Goal: Register for event/course

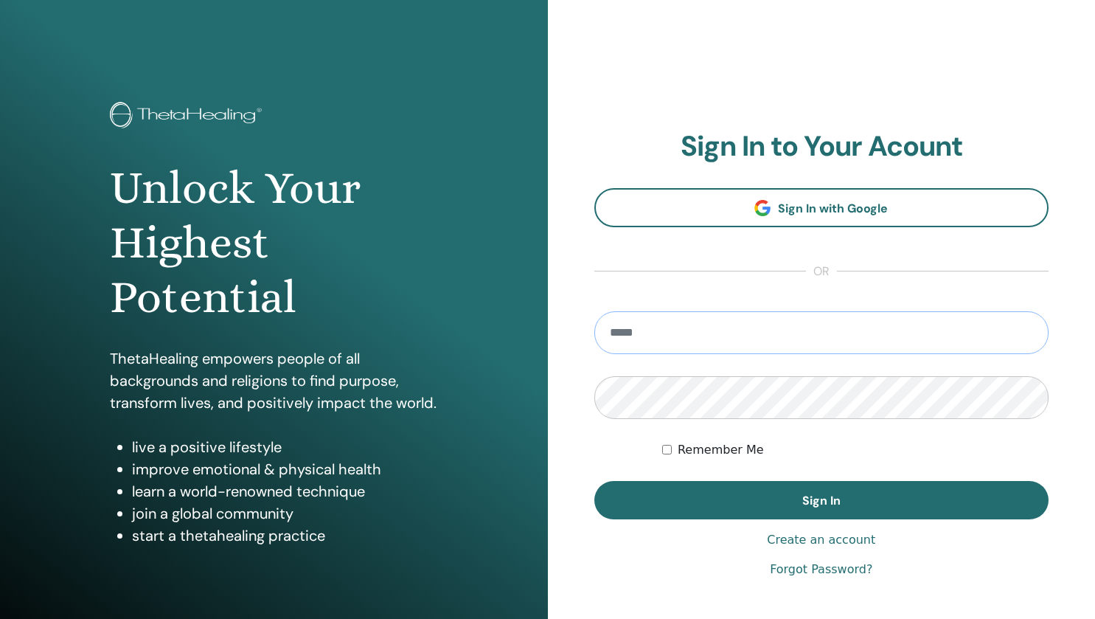
type input "**********"
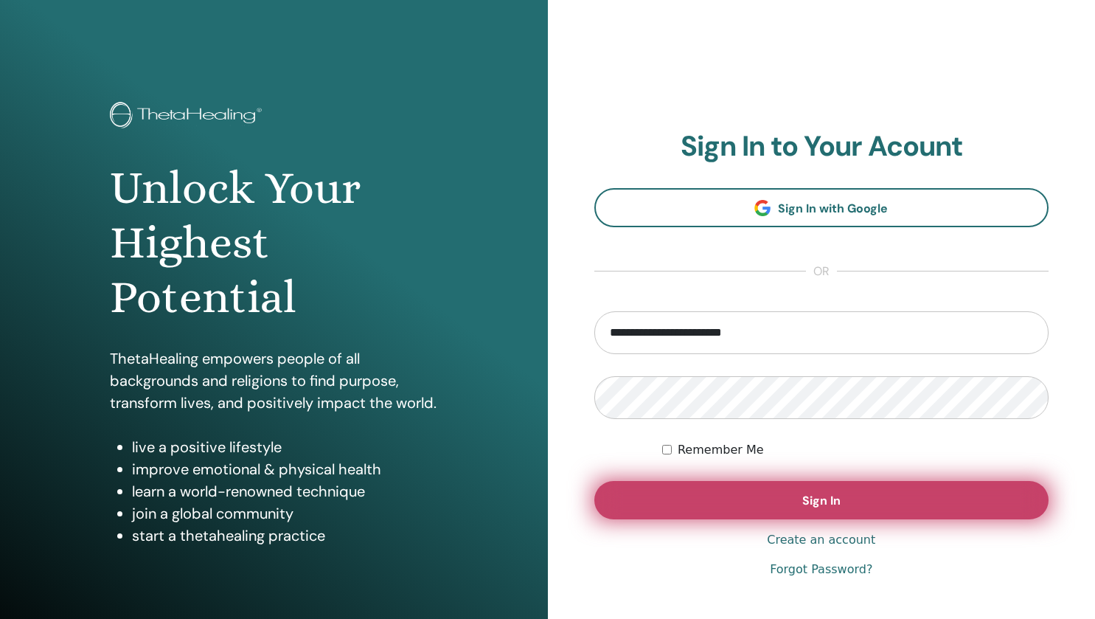
click at [670, 509] on button "Sign In" at bounding box center [821, 500] width 455 height 38
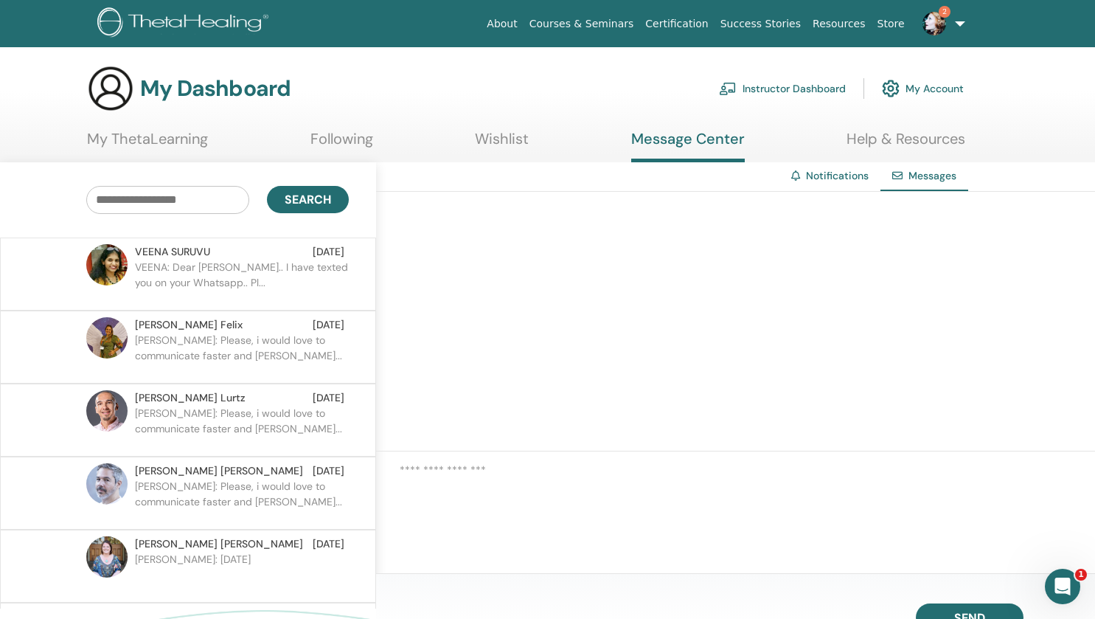
click at [493, 136] on link "Wishlist" at bounding box center [502, 144] width 54 height 29
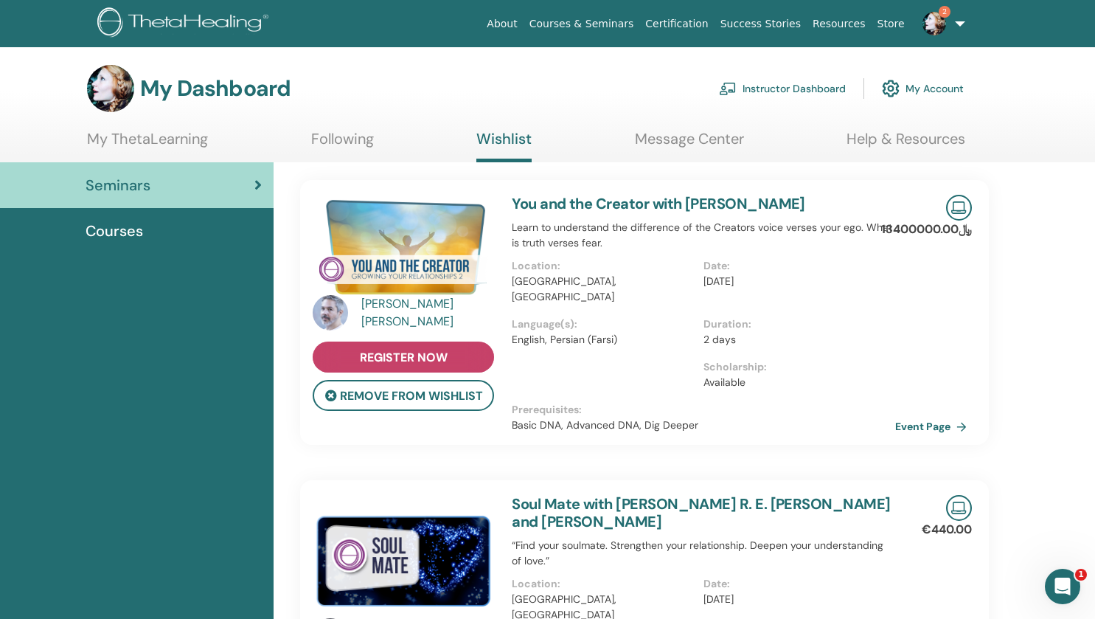
click at [385, 358] on span "register now" at bounding box center [404, 356] width 88 height 15
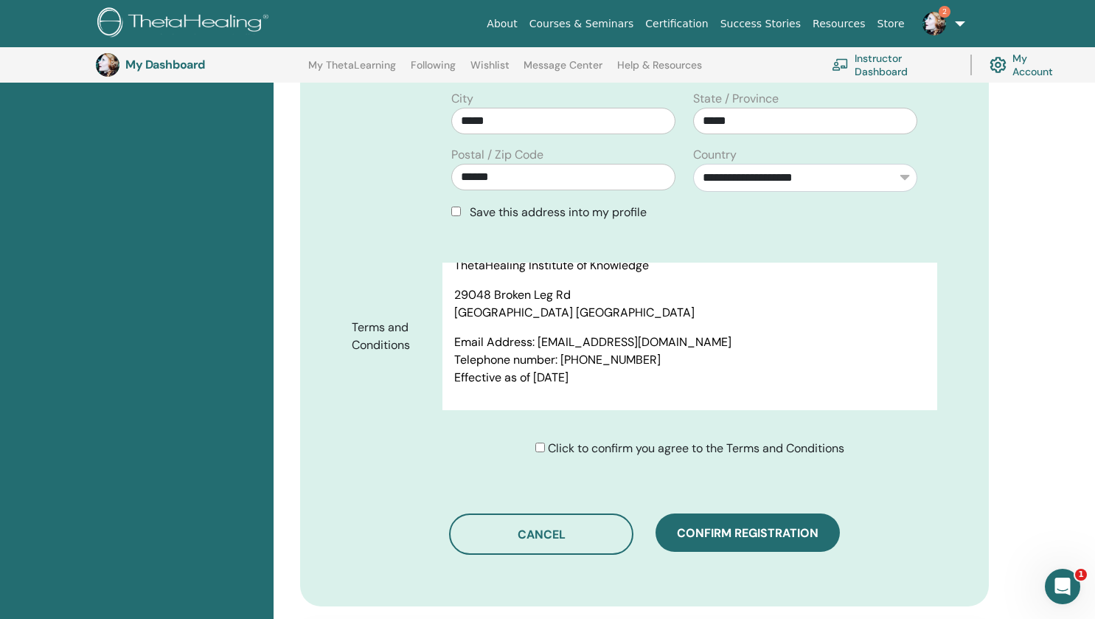
scroll to position [571, 0]
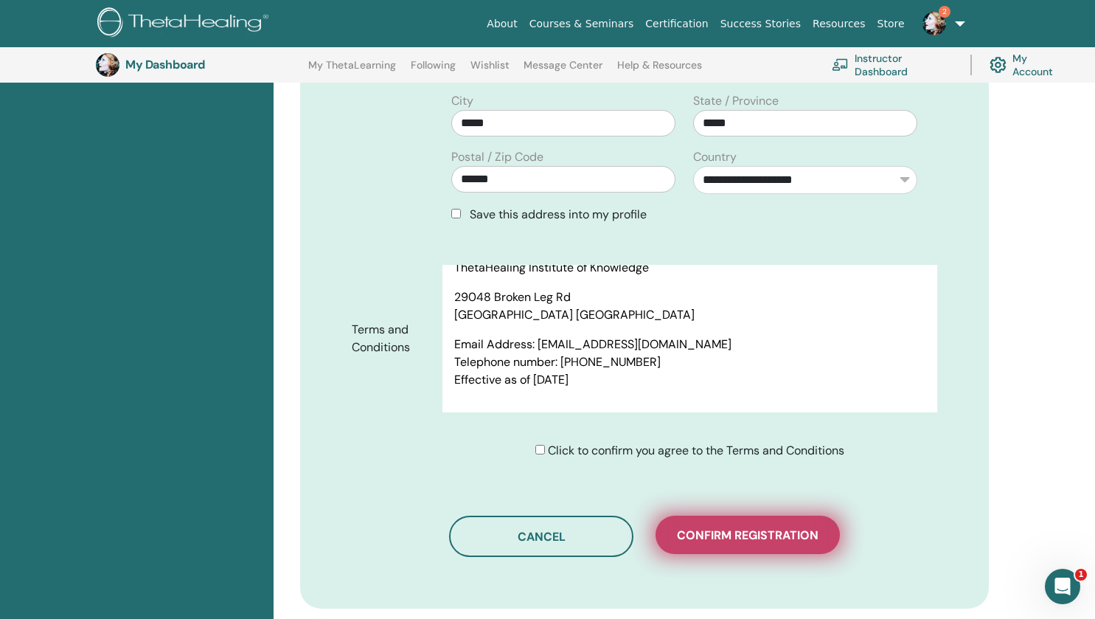
click at [705, 542] on span "Confirm registration" at bounding box center [748, 534] width 142 height 15
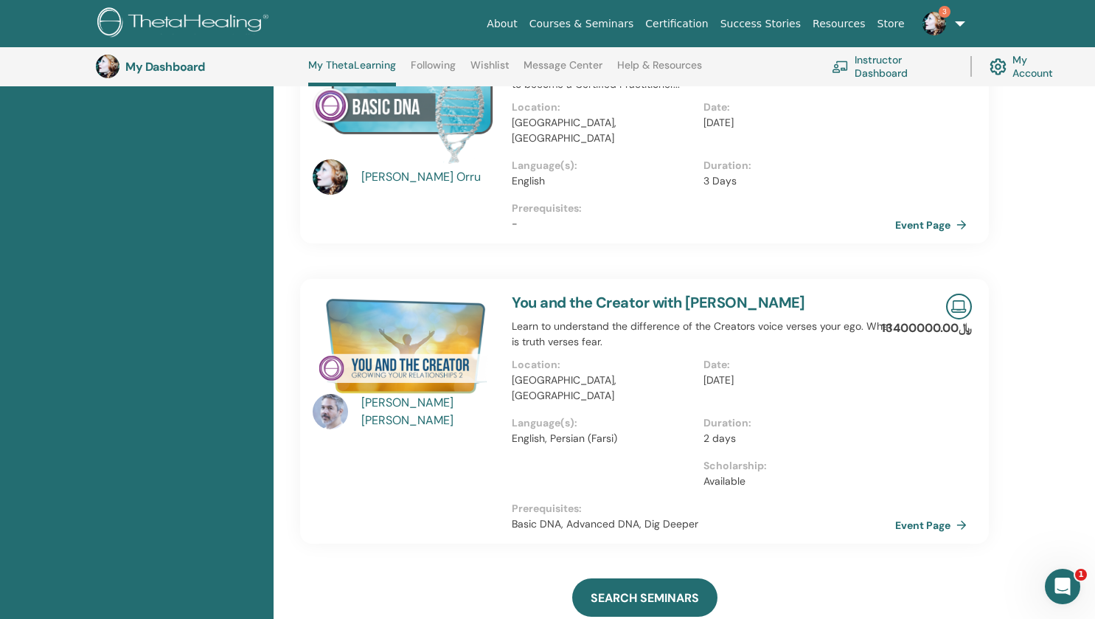
scroll to position [510, 0]
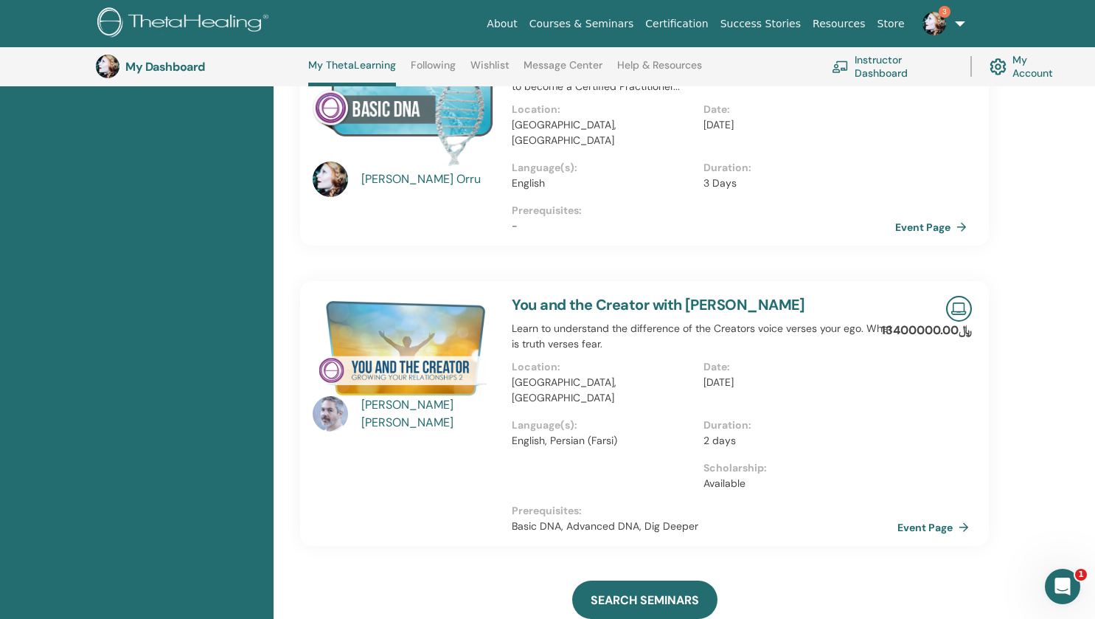
click at [933, 516] on link "Event Page" at bounding box center [935, 527] width 77 height 22
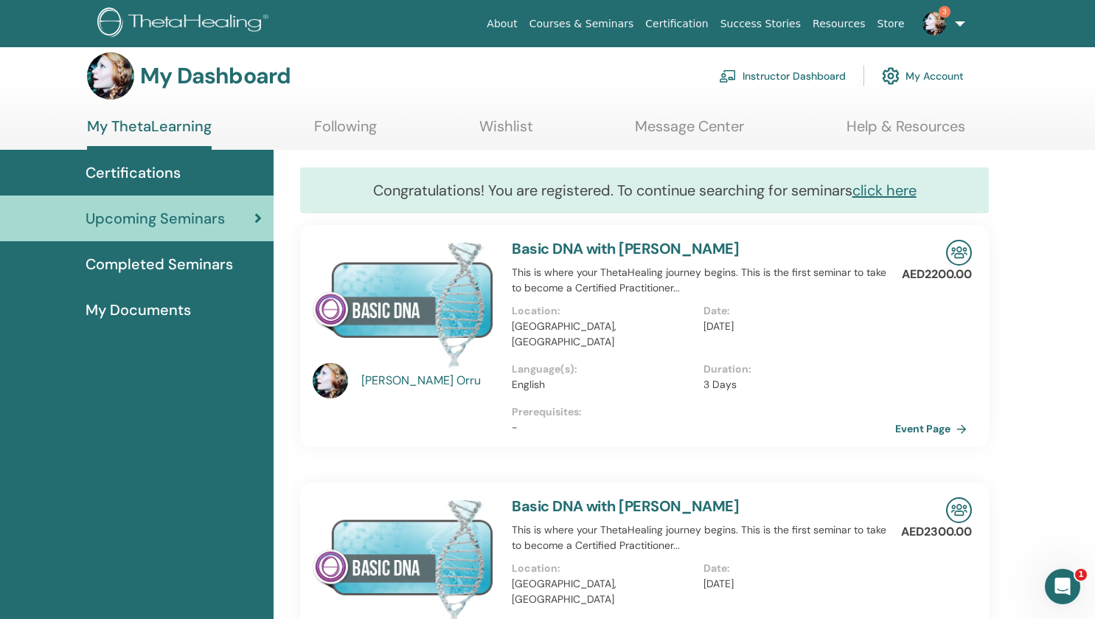
scroll to position [0, 0]
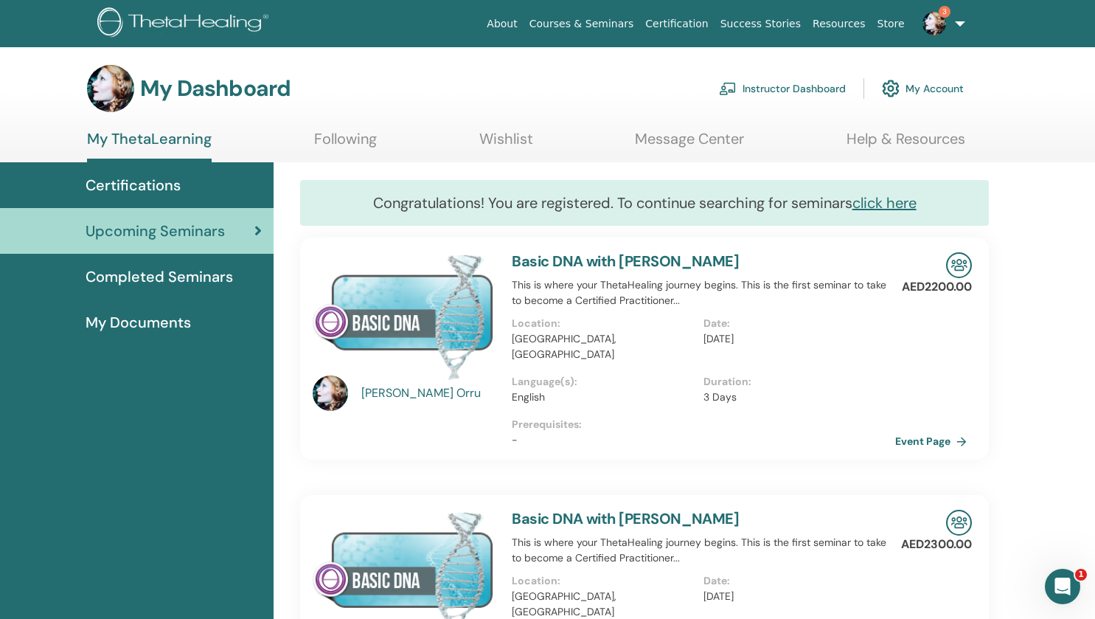
click at [514, 135] on link "Wishlist" at bounding box center [506, 144] width 54 height 29
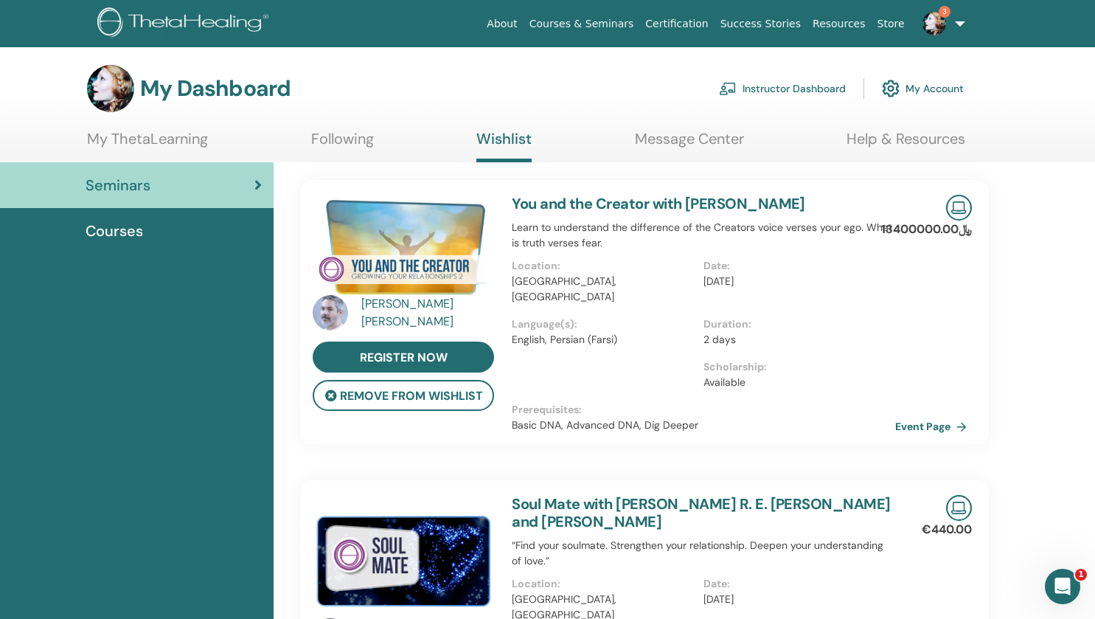
click at [915, 89] on link "My Account" at bounding box center [923, 88] width 82 height 32
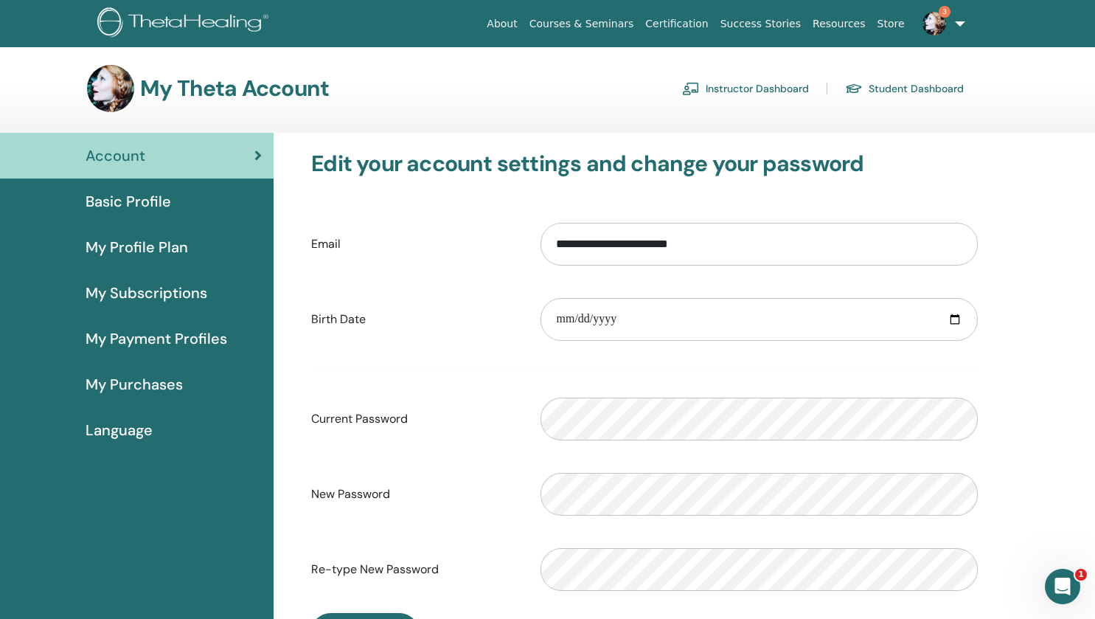
click at [960, 21] on link "3" at bounding box center [940, 23] width 60 height 47
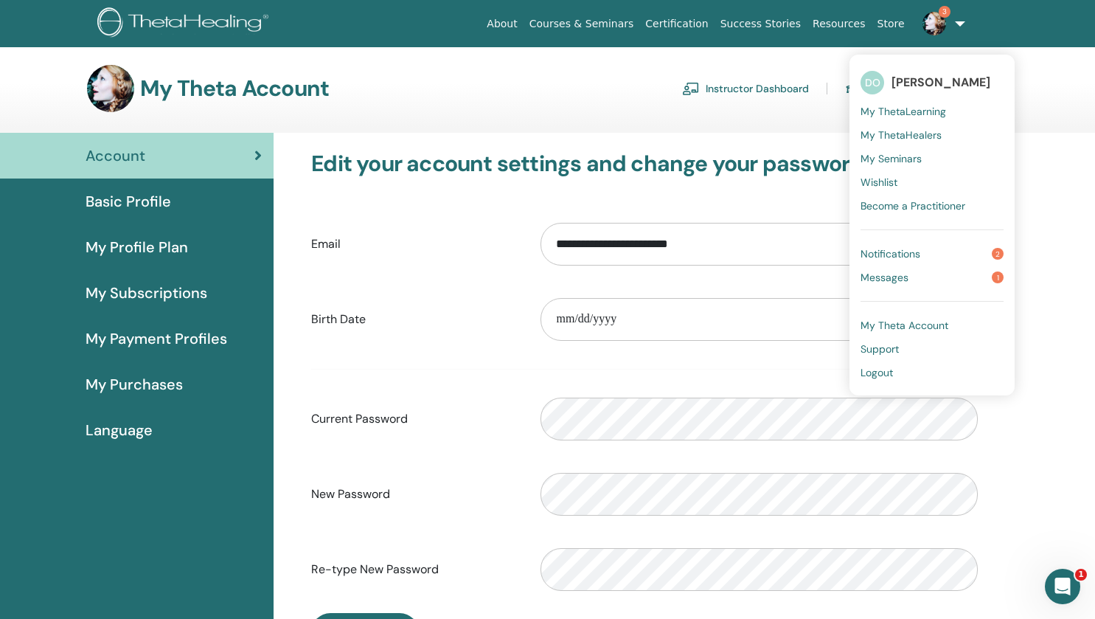
click at [141, 342] on span "My Payment Profiles" at bounding box center [157, 338] width 142 height 22
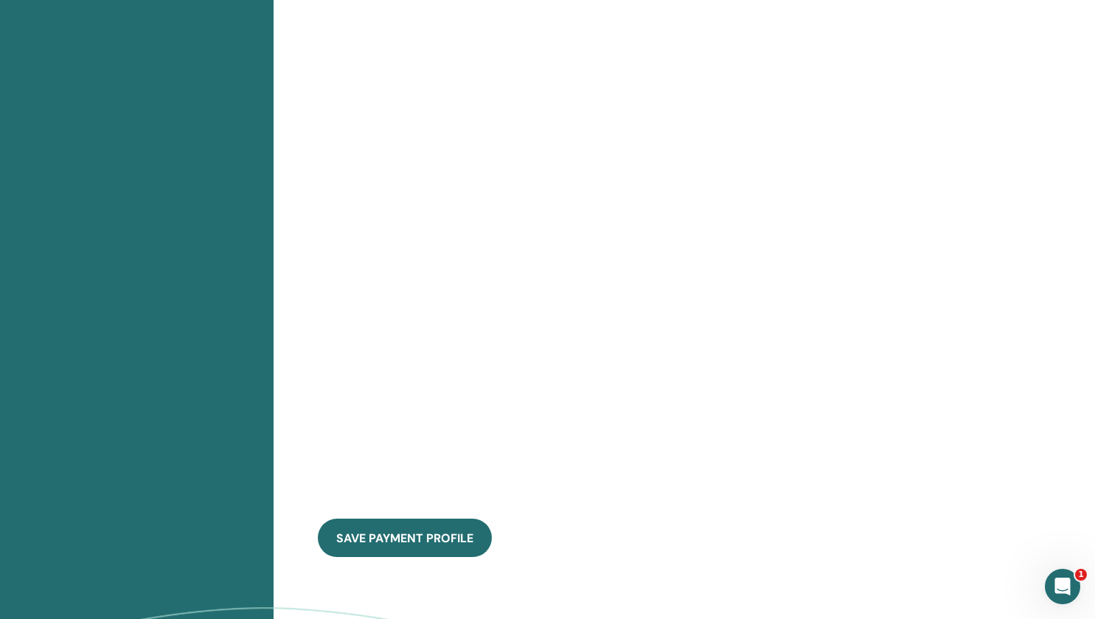
scroll to position [734, 0]
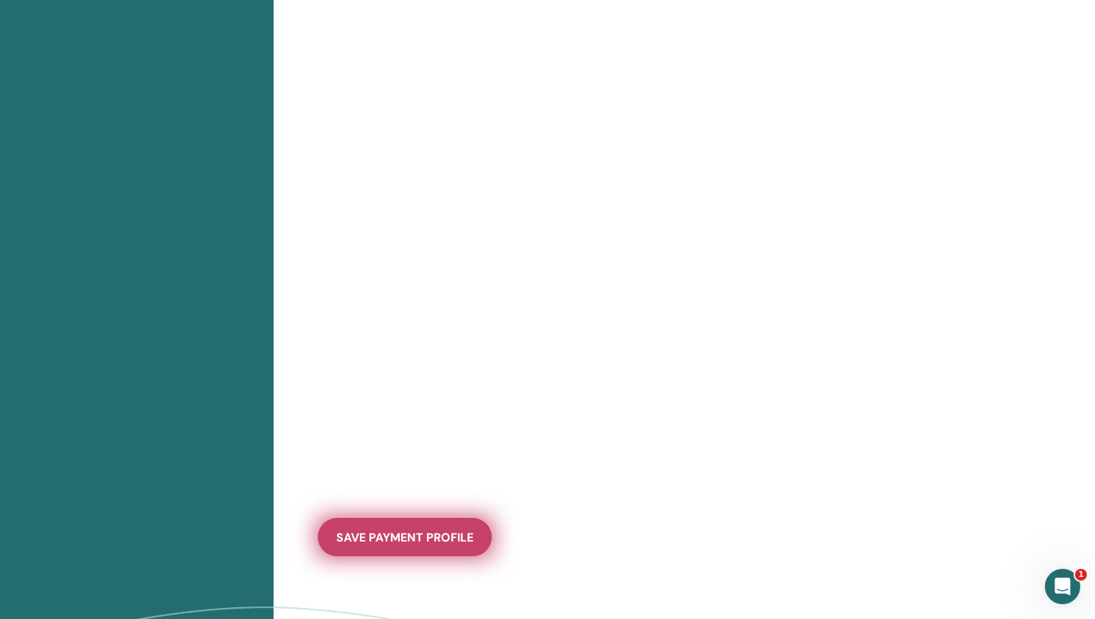
click at [392, 546] on button "save payment profile" at bounding box center [405, 537] width 174 height 38
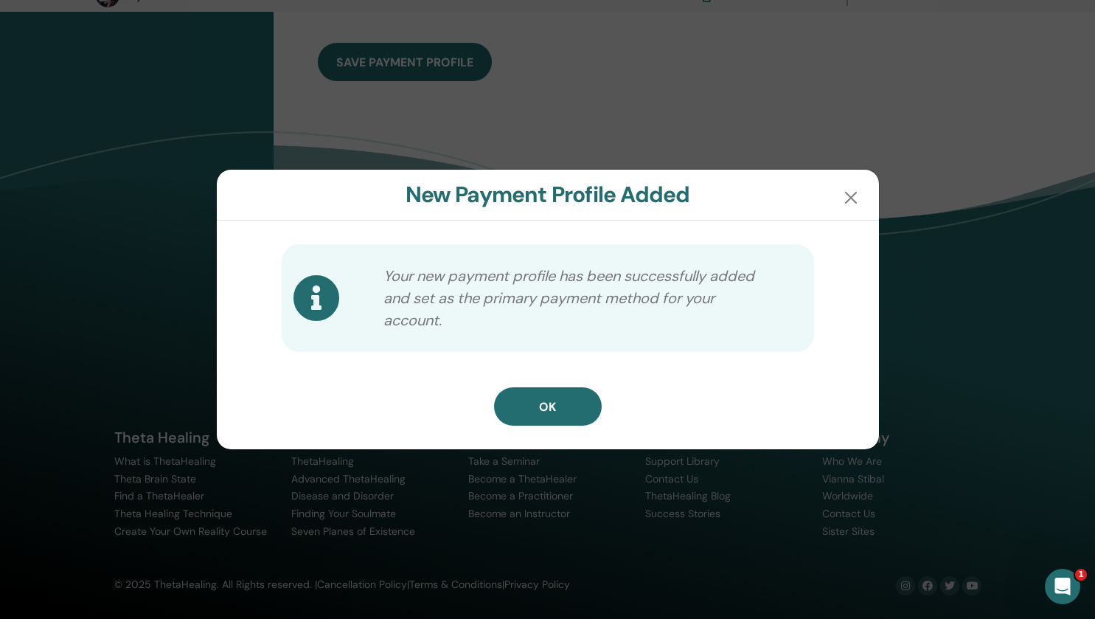
scroll to position [607, 0]
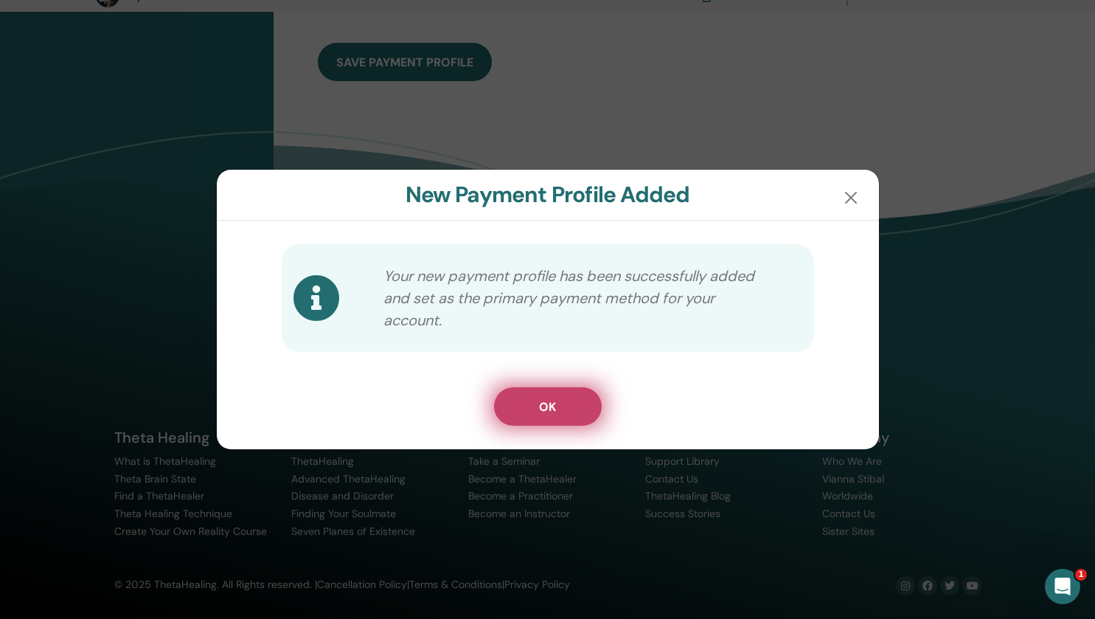
click at [546, 408] on span "OK" at bounding box center [547, 406] width 17 height 15
